Goal: Task Accomplishment & Management: Use online tool/utility

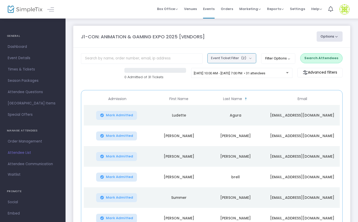
click at [247, 59] on span "(2)" at bounding box center [243, 58] width 5 height 4
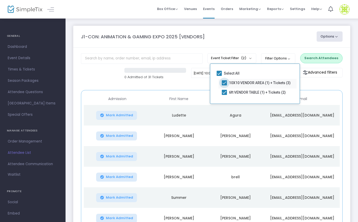
click at [225, 83] on span at bounding box center [224, 82] width 5 height 5
click at [225, 85] on input "10X10 VENDOR AREA (1) + Tickets (3)" at bounding box center [224, 85] width 0 height 0
checkbox input "false"
click at [255, 44] on m-panel-header "J1-CON: ANIMATION & GAMING EXPO 2025 [VENDORS] Options Export List Print Name T…" at bounding box center [211, 37] width 277 height 22
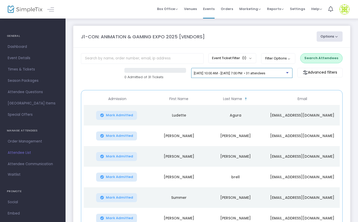
click at [287, 72] on div at bounding box center [288, 71] width 4 height 4
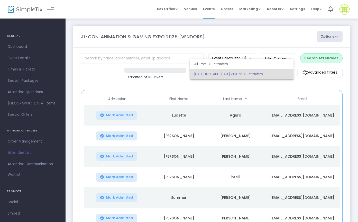
click at [266, 44] on div at bounding box center [179, 111] width 358 height 222
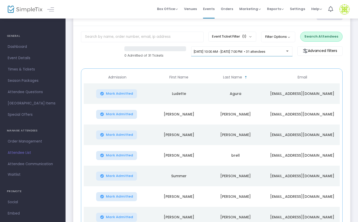
scroll to position [20, 0]
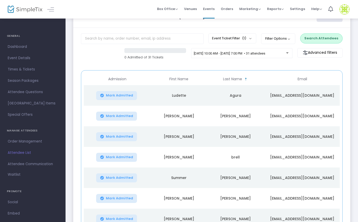
click at [315, 37] on button "Search Attendees" at bounding box center [322, 38] width 42 height 10
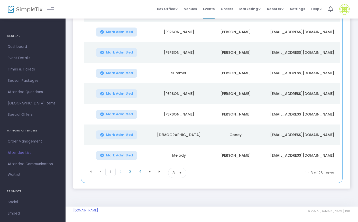
scroll to position [106, 0]
click at [181, 175] on span "Select" at bounding box center [181, 173] width 8 height 8
click at [197, 172] on kendo-pager-page-sizes "8 items per page" at bounding box center [199, 173] width 62 height 10
